Goal: Transaction & Acquisition: Purchase product/service

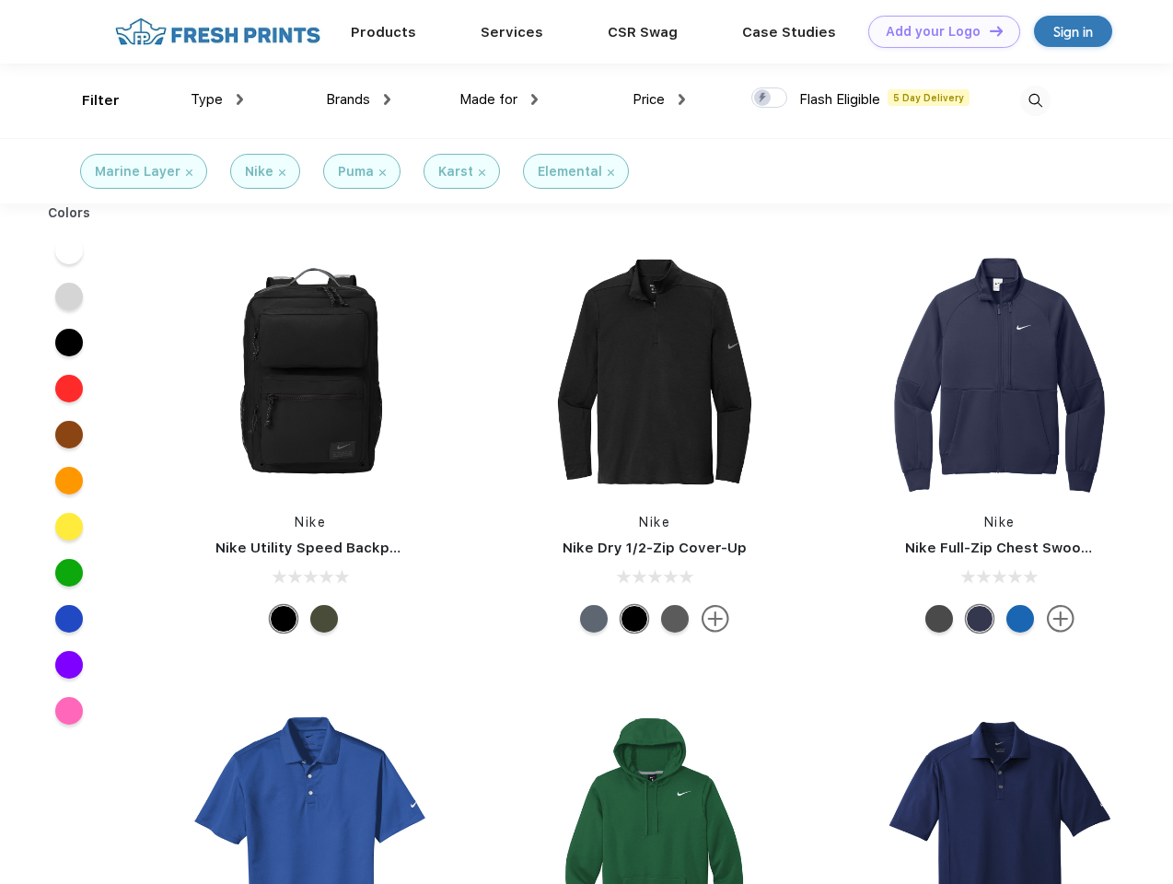
click at [937, 31] on link "Add your Logo Design Tool" at bounding box center [944, 32] width 152 height 32
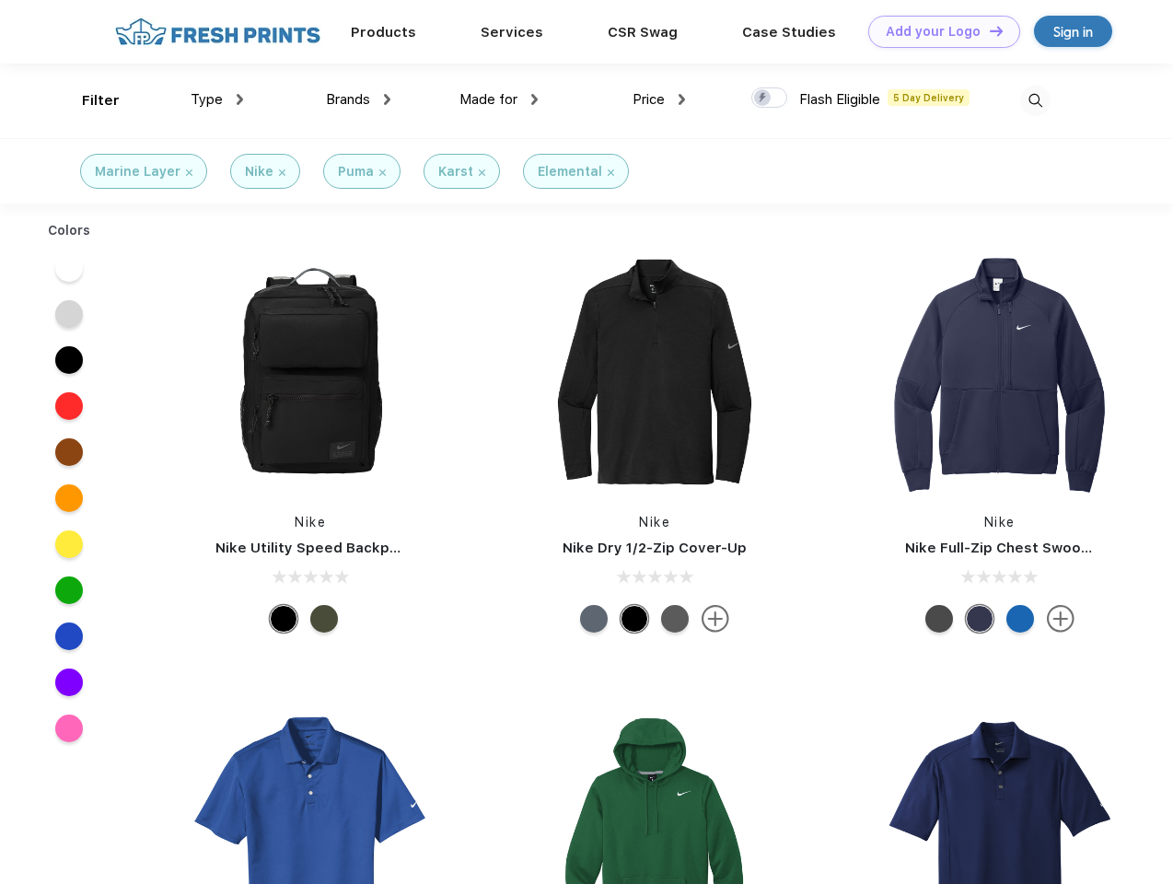
click at [0, 0] on div "Design Tool" at bounding box center [0, 0] width 0 height 0
click at [988, 30] on link "Add your Logo Design Tool" at bounding box center [944, 32] width 152 height 32
click at [88, 100] on div "Filter" at bounding box center [101, 100] width 38 height 21
click at [217, 99] on span "Type" at bounding box center [207, 99] width 32 height 17
click at [358, 99] on span "Brands" at bounding box center [348, 99] width 44 height 17
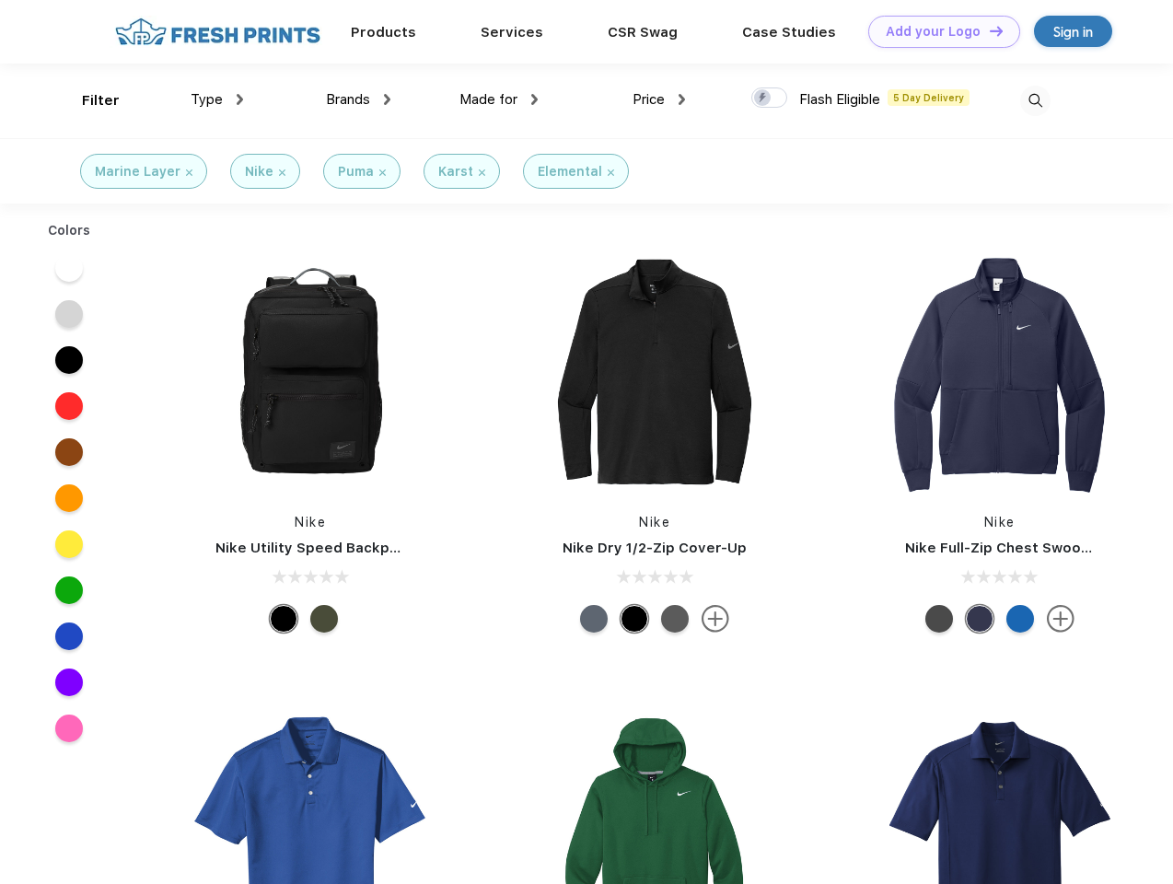
click at [499, 99] on span "Made for" at bounding box center [488, 99] width 58 height 17
click at [659, 99] on span "Price" at bounding box center [648, 99] width 32 height 17
click at [769, 98] on div at bounding box center [769, 97] width 36 height 20
click at [763, 98] on input "checkbox" at bounding box center [757, 93] width 12 height 12
click at [1035, 100] on img at bounding box center [1035, 101] width 30 height 30
